Goal: Information Seeking & Learning: Learn about a topic

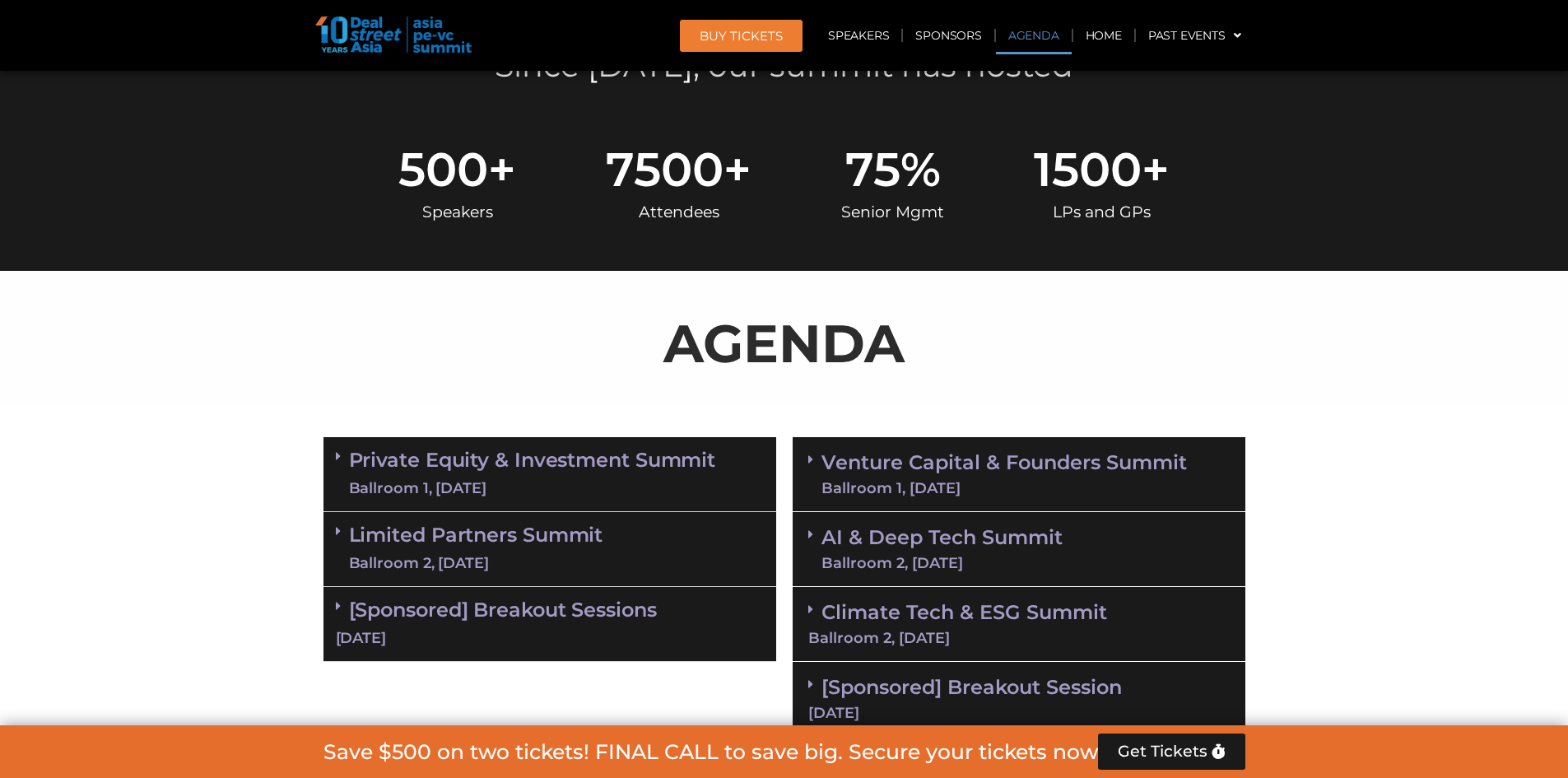
scroll to position [823, 0]
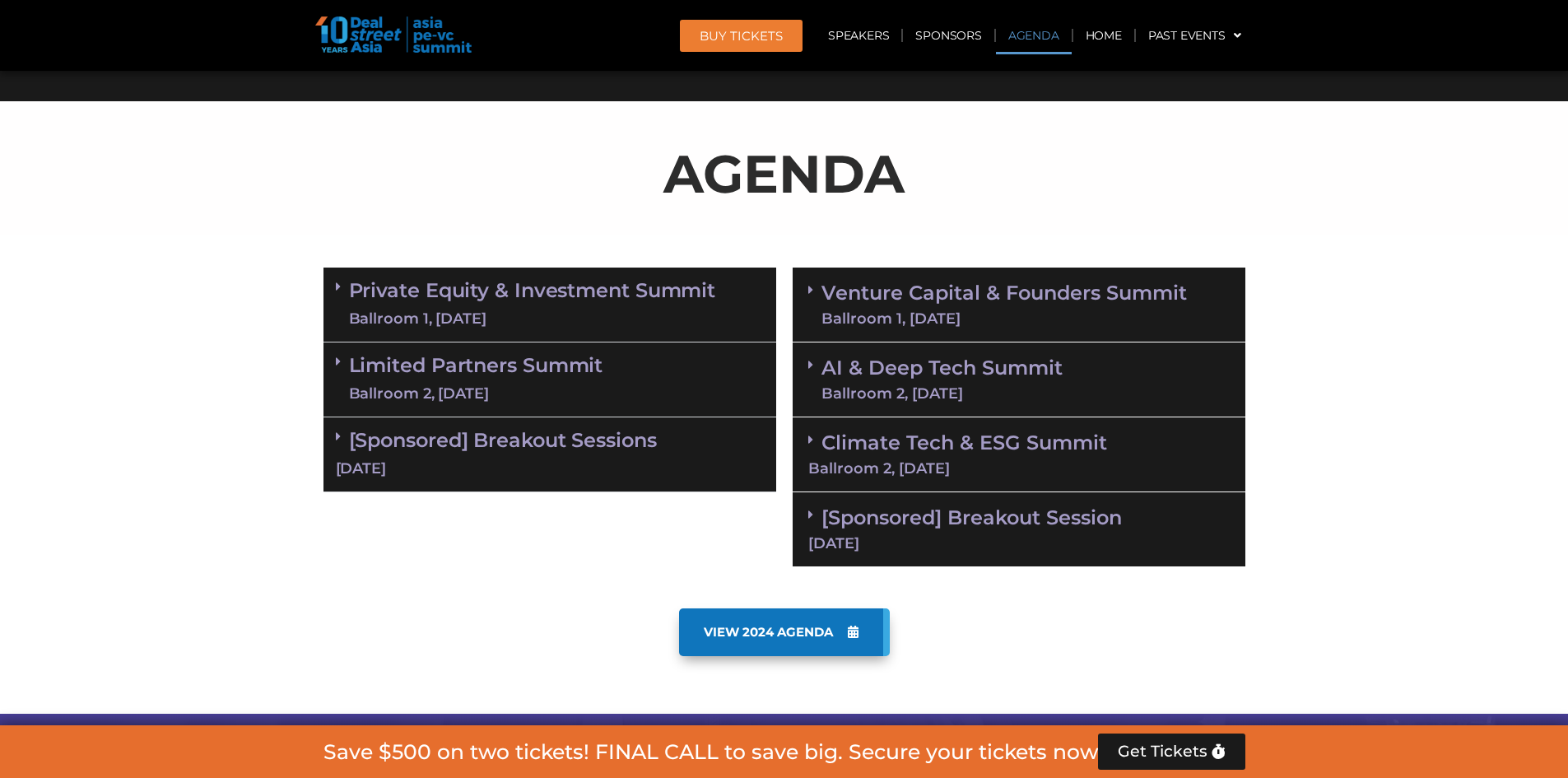
click at [331, 276] on div "Private Equity & Investment Summit Ballroom 1, [DATE]" at bounding box center [550, 305] width 453 height 75
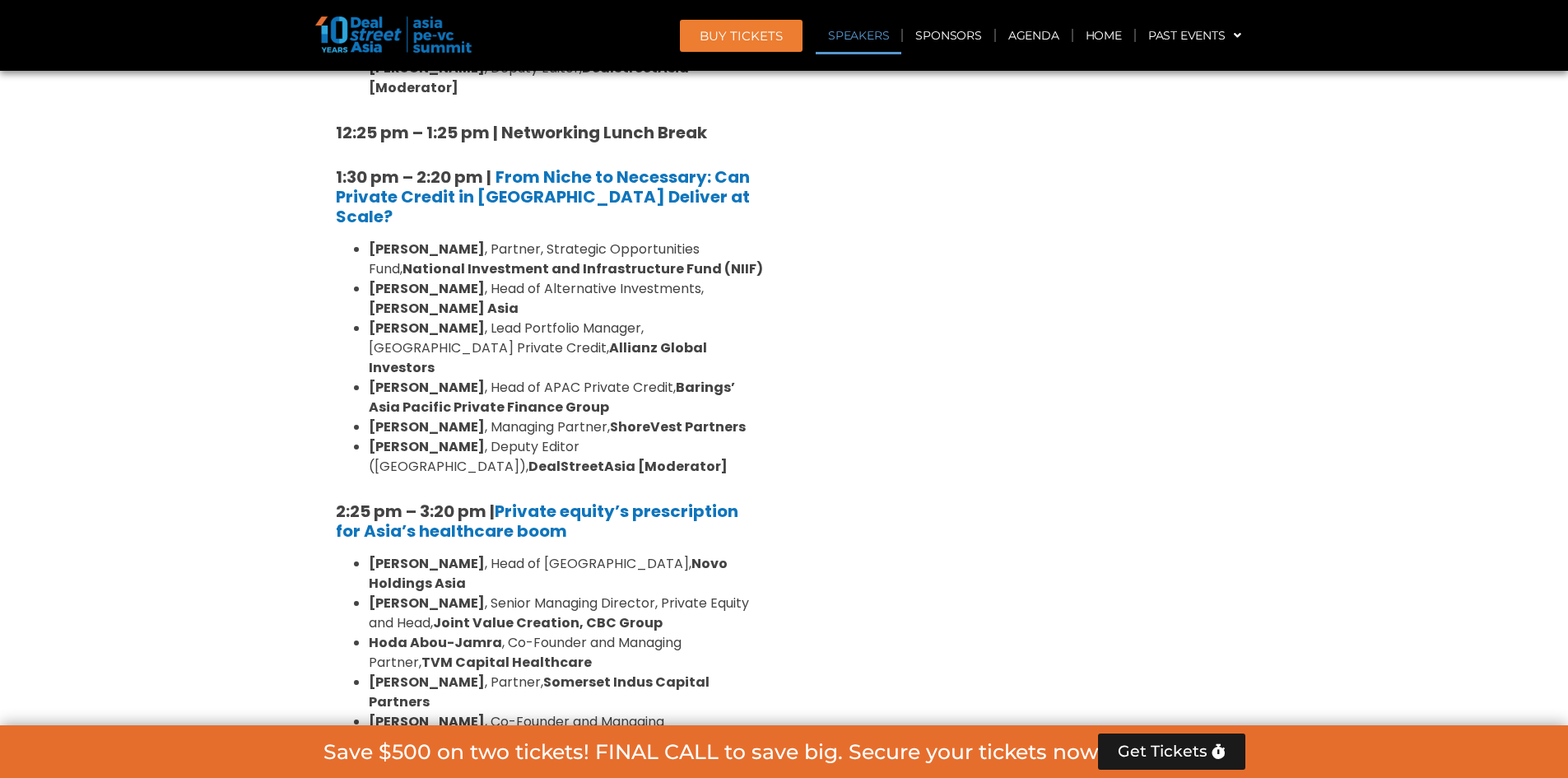
scroll to position [2222, 0]
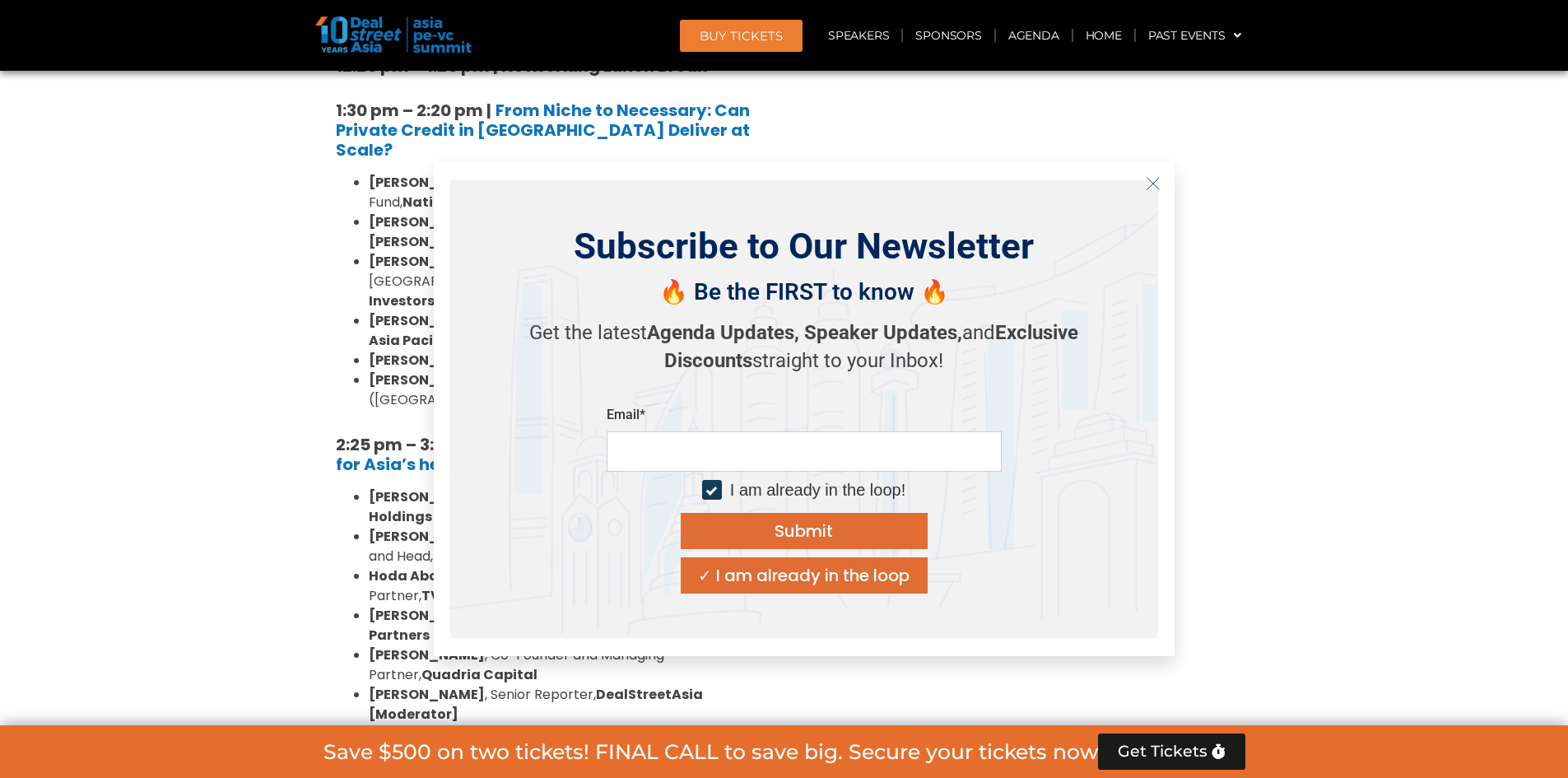
click at [1149, 178] on icon "Close" at bounding box center [1153, 183] width 15 height 15
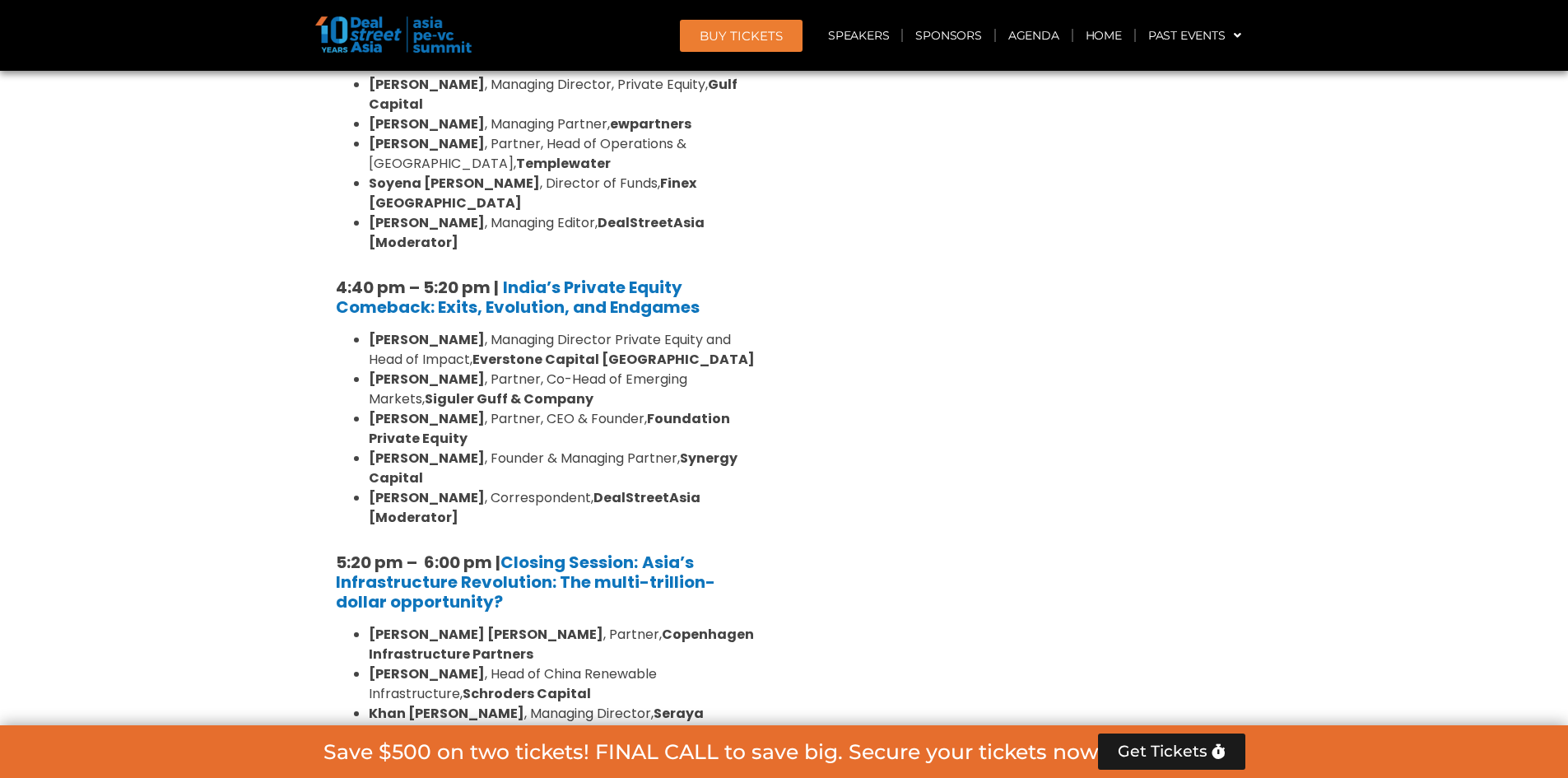
scroll to position [3061, 0]
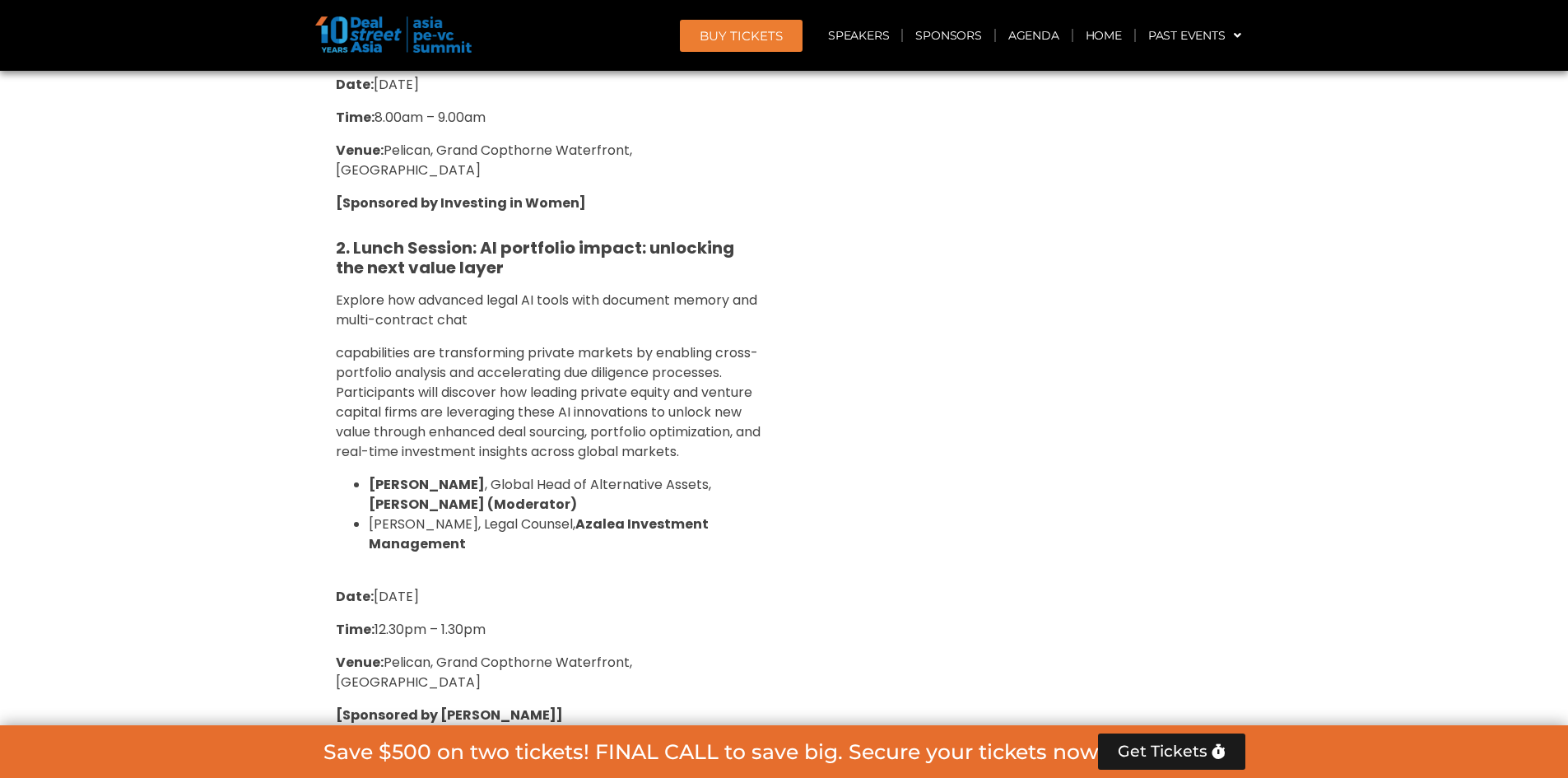
scroll to position [4131, 0]
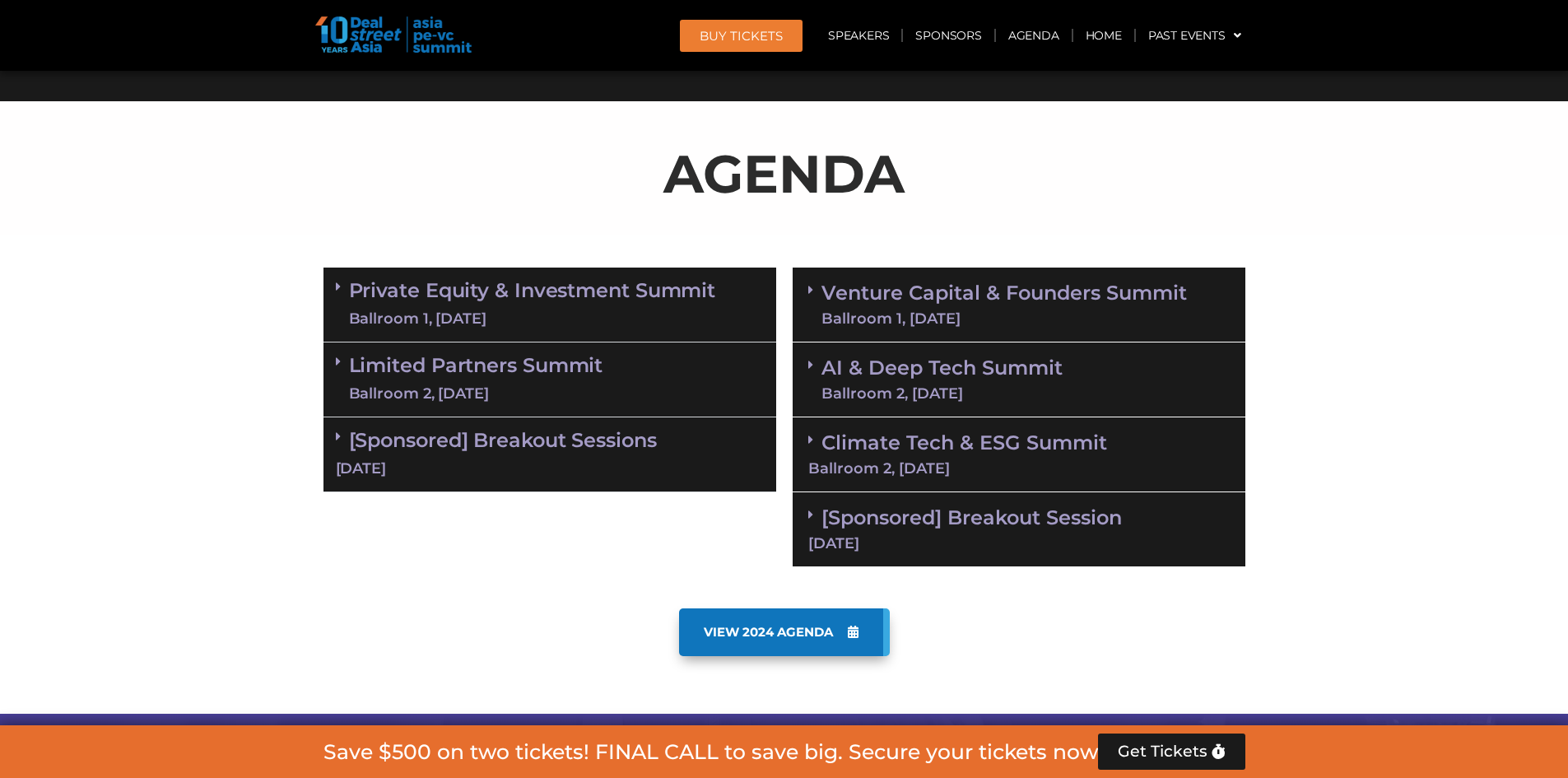
scroll to position [823, 0]
click at [573, 441] on link "[Sponsored] Breakout Sessions [DATE]" at bounding box center [549, 453] width 428 height 51
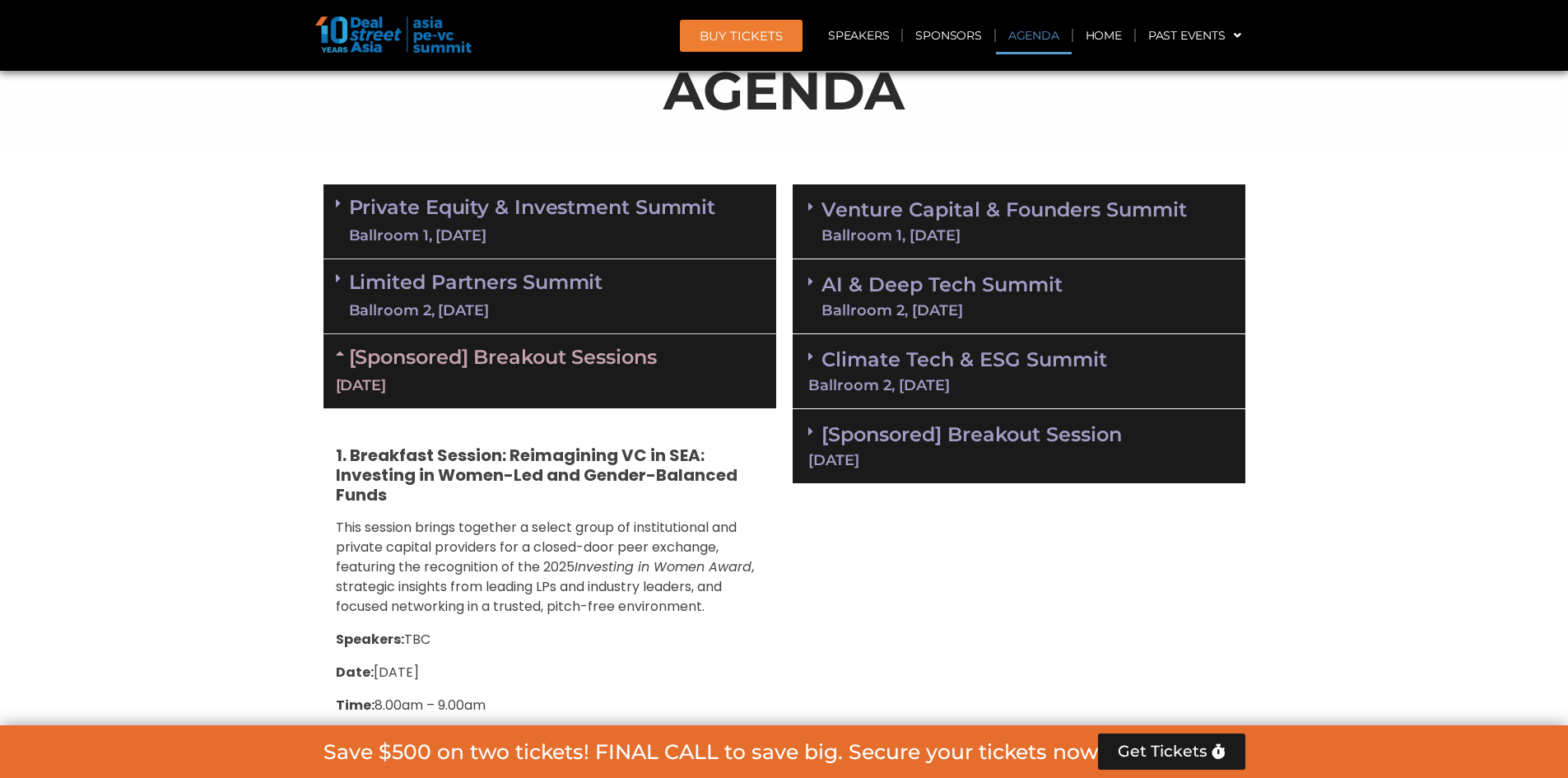
scroll to position [905, 0]
click at [916, 295] on link "AI & Deep Tech Summit Ballroom 2, [DATE]" at bounding box center [942, 297] width 242 height 43
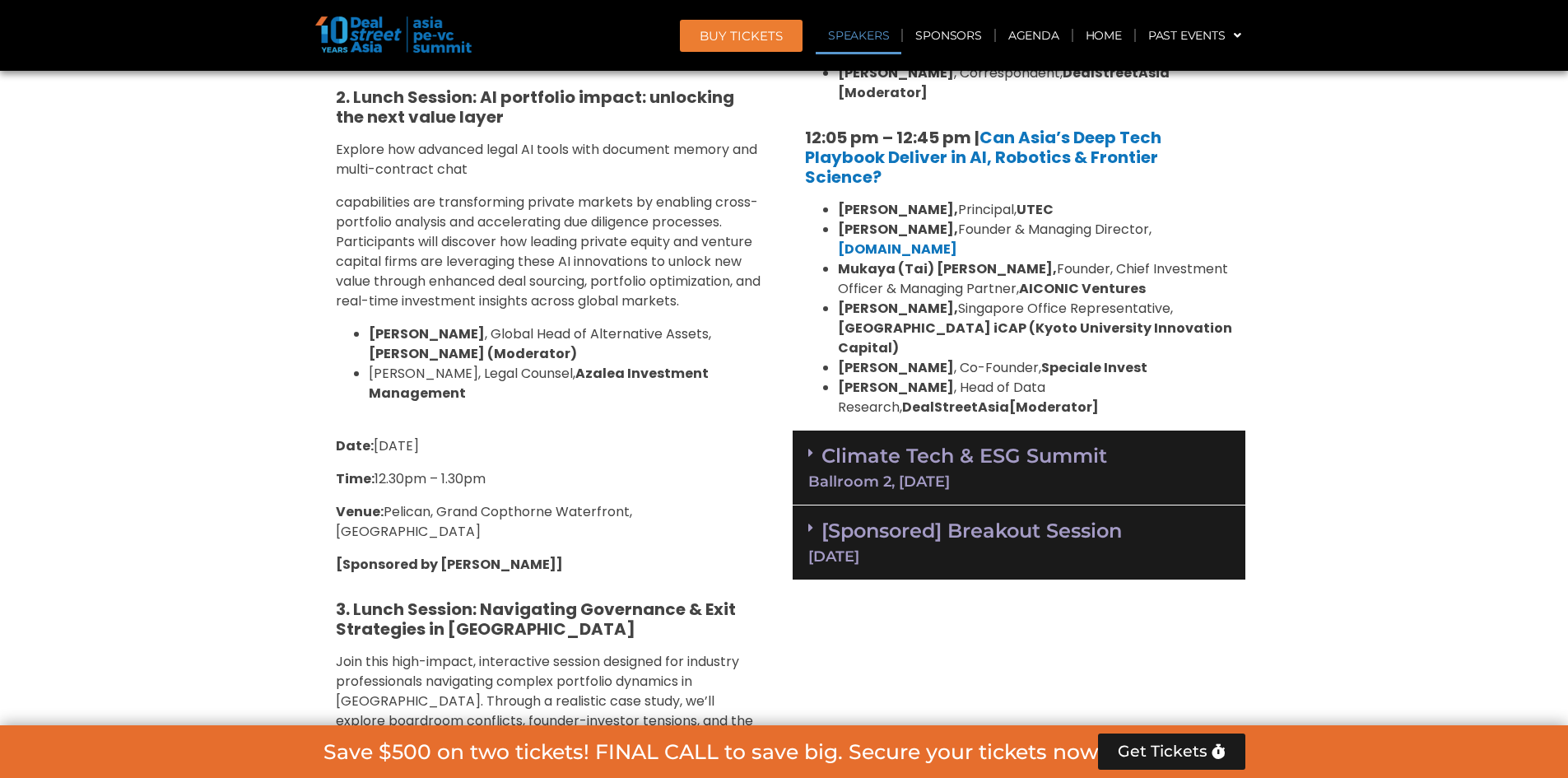
scroll to position [1645, 0]
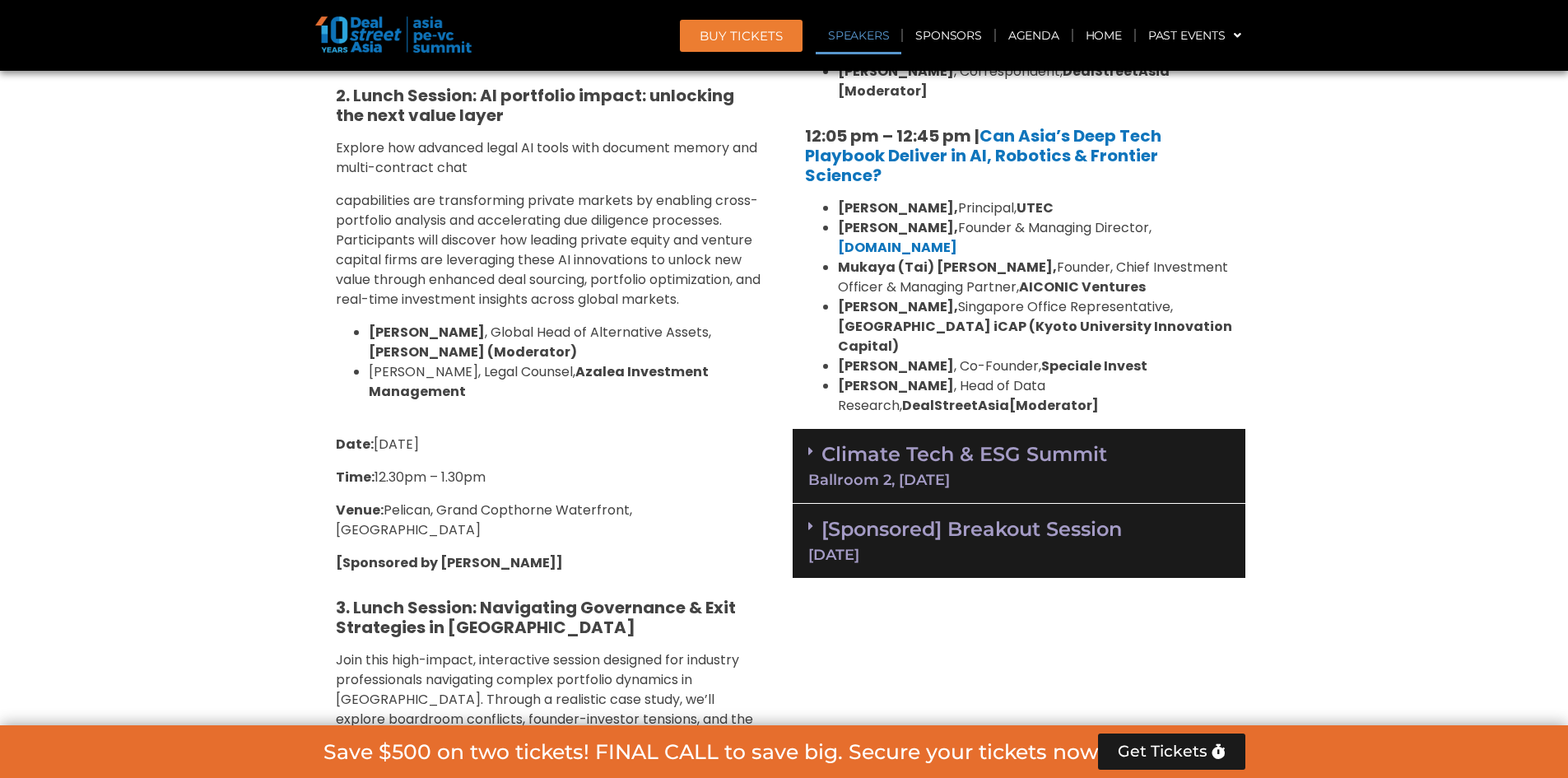
click at [981, 442] on link "Climate Tech & ESG Summit Ballroom 2, 11 Sept" at bounding box center [1019, 464] width 421 height 46
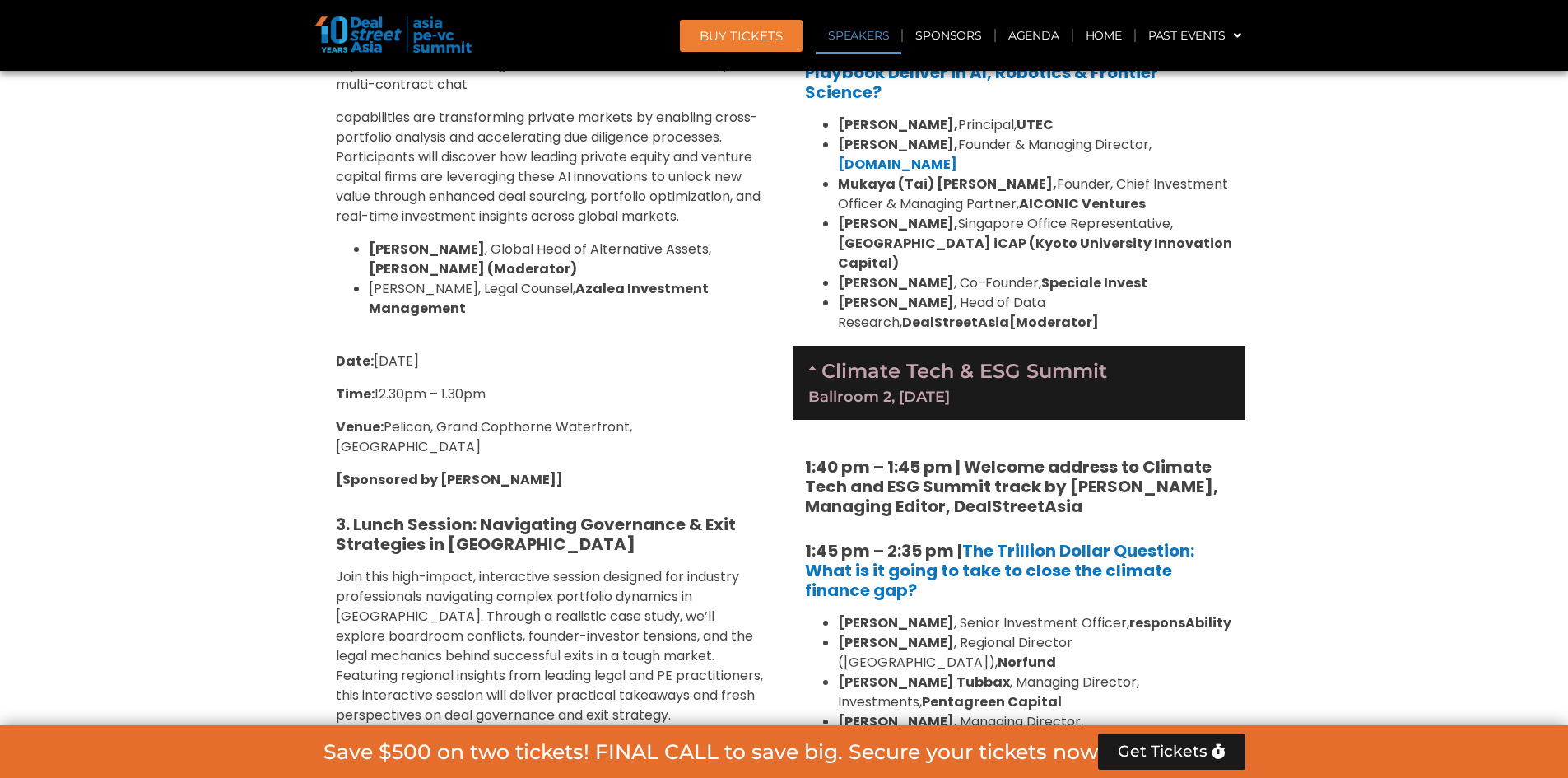
scroll to position [1728, 0]
